Goal: Navigation & Orientation: Find specific page/section

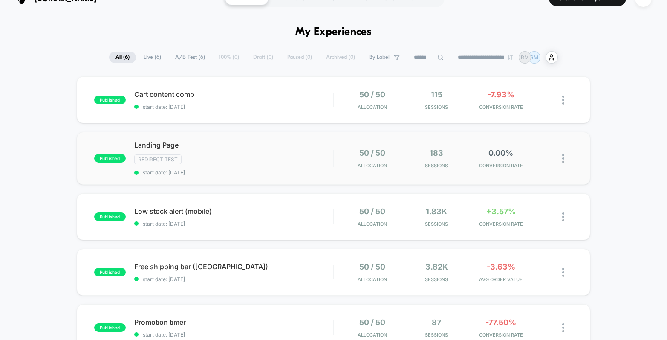
scroll to position [17, 0]
click at [305, 146] on span "Landing Page" at bounding box center [233, 145] width 199 height 9
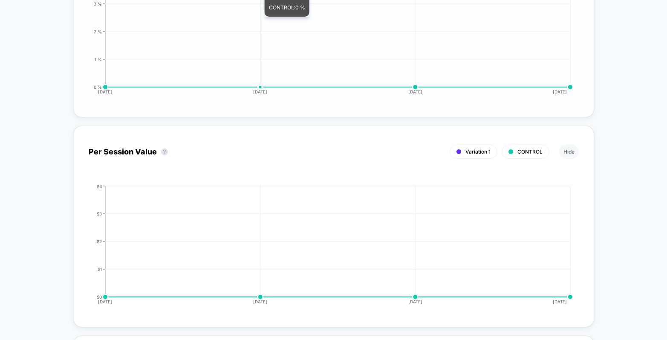
scroll to position [472, 0]
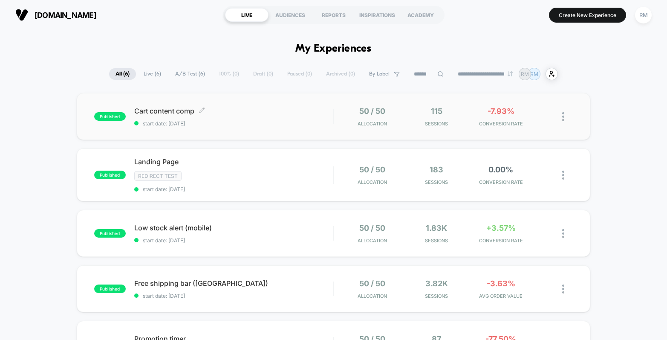
click at [282, 108] on span "Cart content comp Click to edit experience details" at bounding box center [233, 111] width 199 height 9
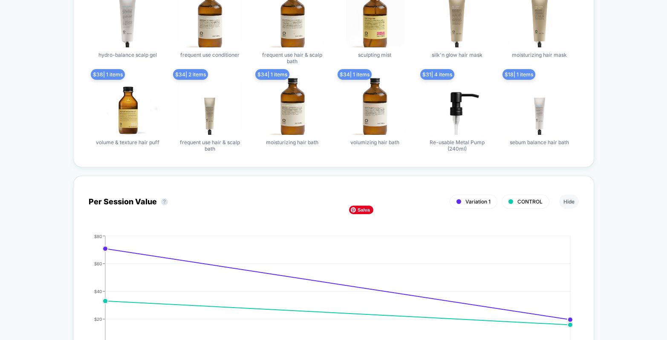
scroll to position [665, 0]
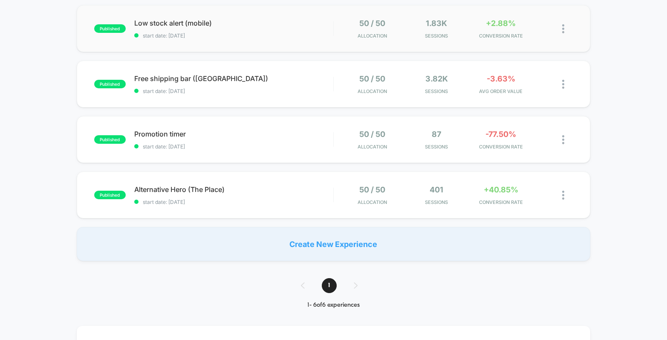
scroll to position [213, 0]
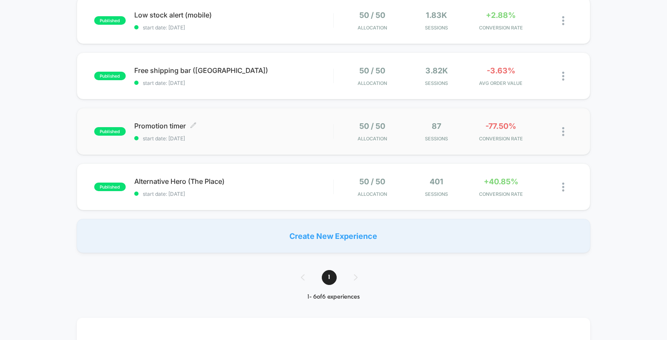
click at [290, 121] on span "Promotion timer Click to edit experience details" at bounding box center [233, 125] width 199 height 9
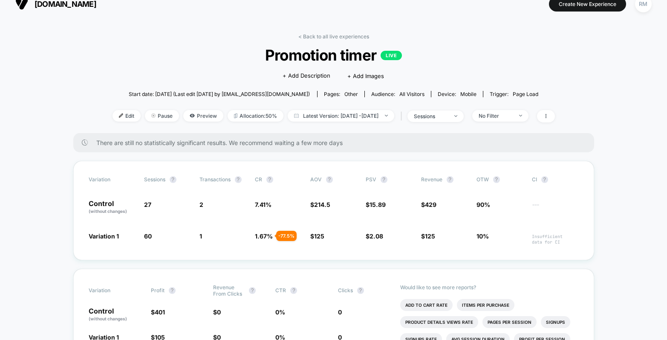
scroll to position [12, 0]
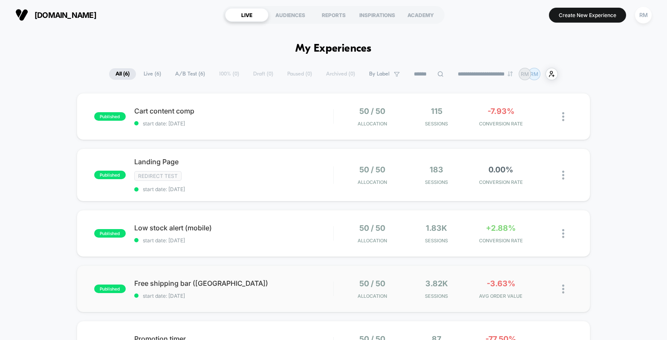
scroll to position [270, 0]
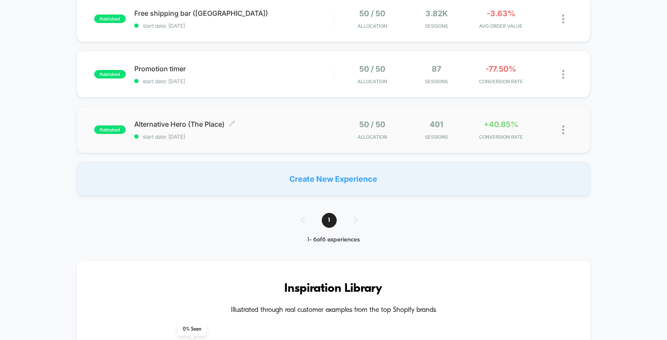
click at [317, 132] on div "Alternative Hero (The Place) Click to edit experience details Click to edit exp…" at bounding box center [233, 130] width 199 height 20
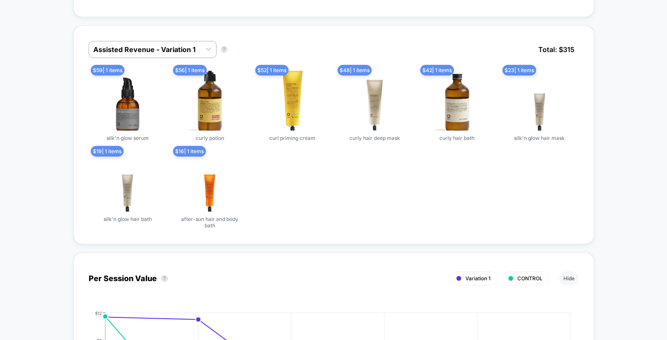
scroll to position [564, 0]
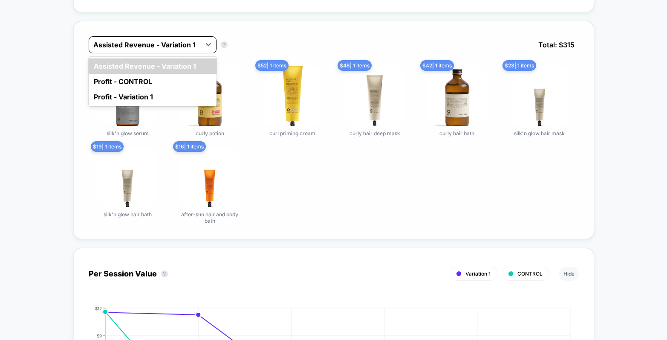
click at [191, 44] on div at bounding box center [144, 45] width 103 height 10
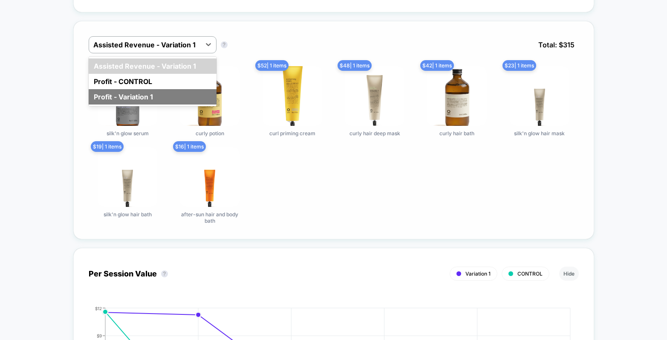
click at [162, 96] on div "Profit - Variation 1" at bounding box center [153, 96] width 128 height 15
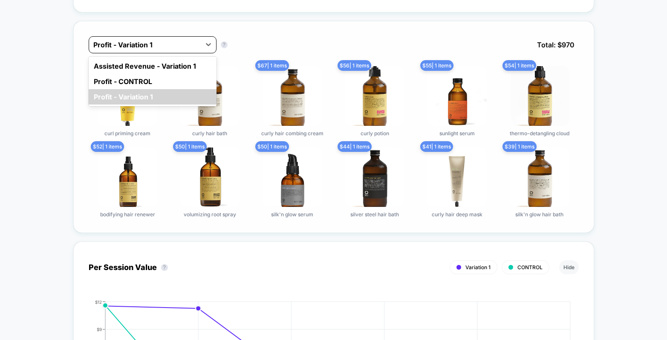
click at [167, 40] on div at bounding box center [144, 45] width 103 height 10
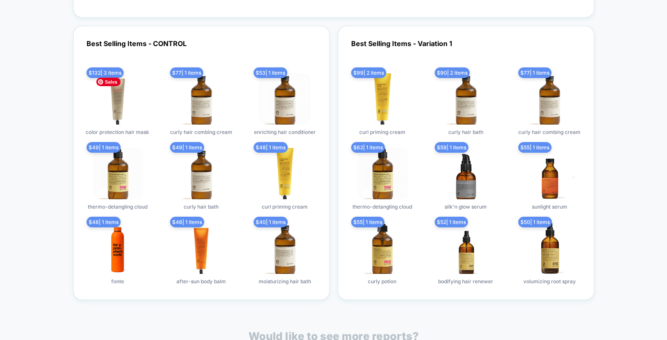
scroll to position [1961, 0]
